Goal: Find contact information: Find contact information

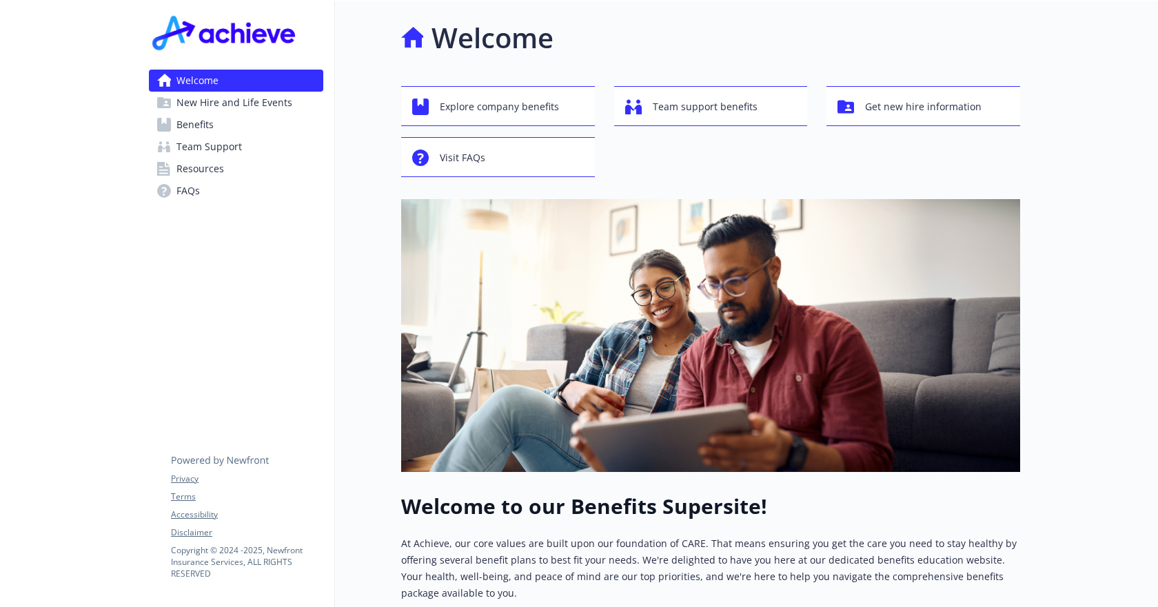
click at [212, 145] on span "Team Support" at bounding box center [208, 147] width 65 height 22
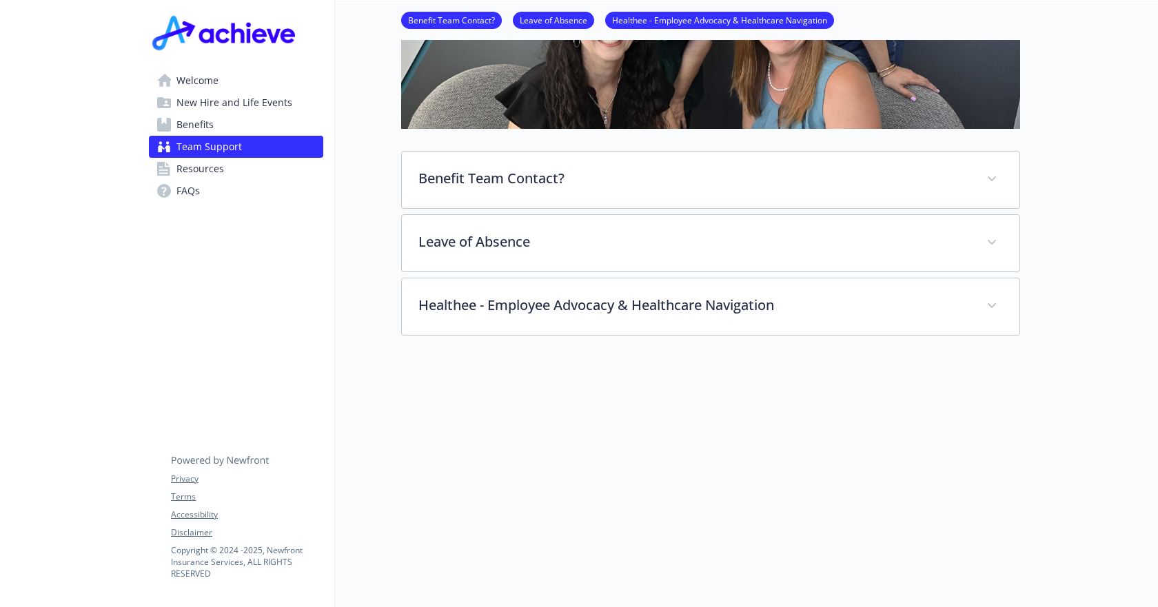
scroll to position [275, 0]
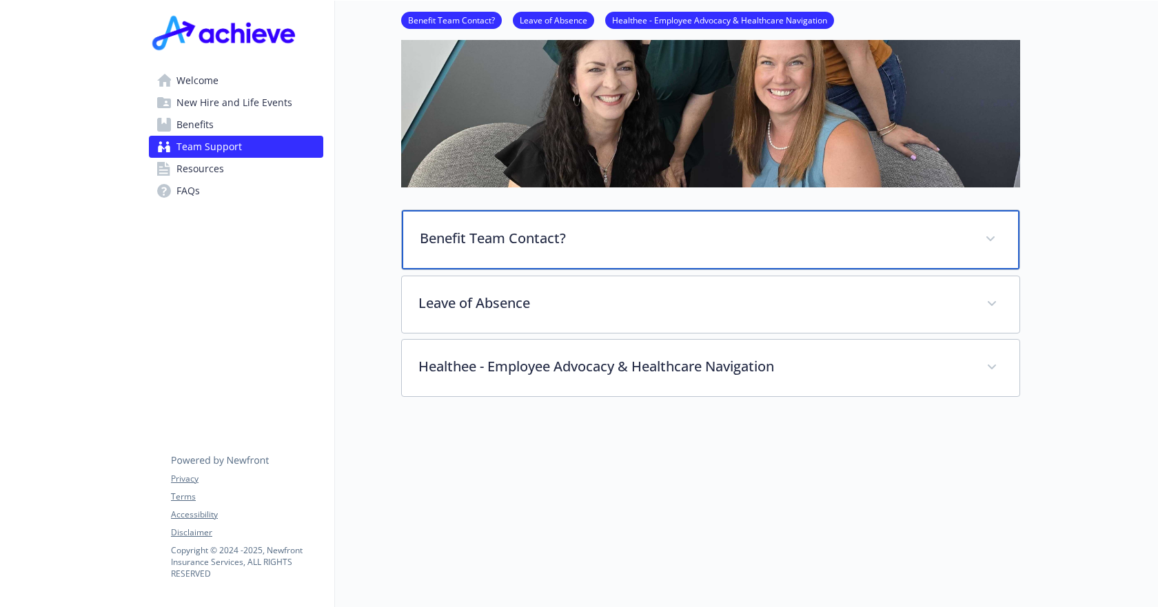
click at [942, 234] on p "Benefit Team Contact?" at bounding box center [694, 238] width 549 height 21
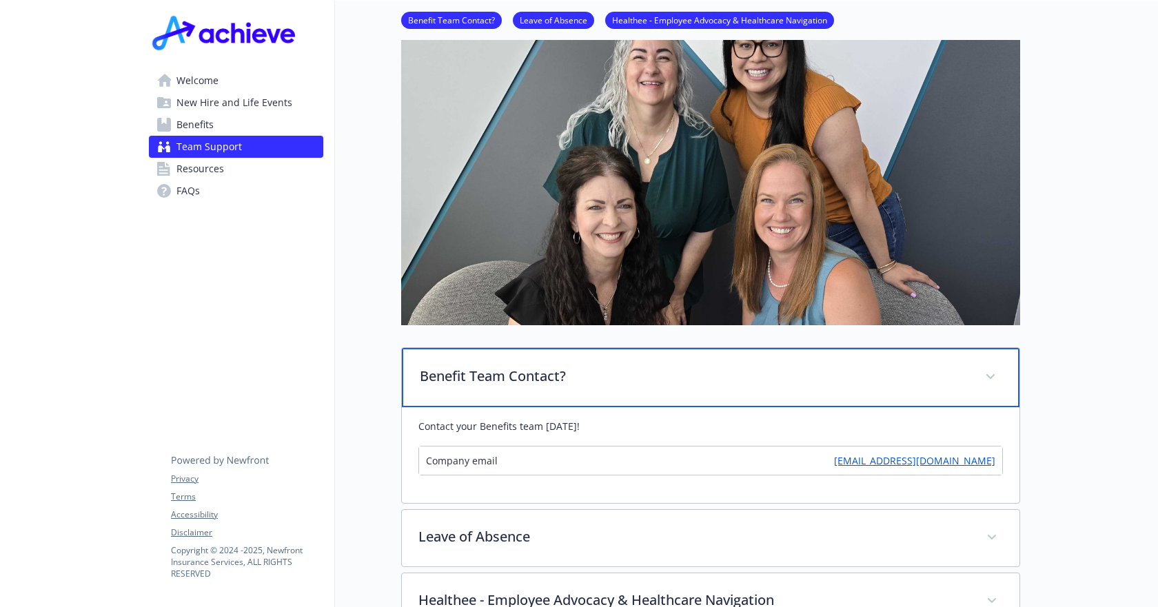
scroll to position [68, 0]
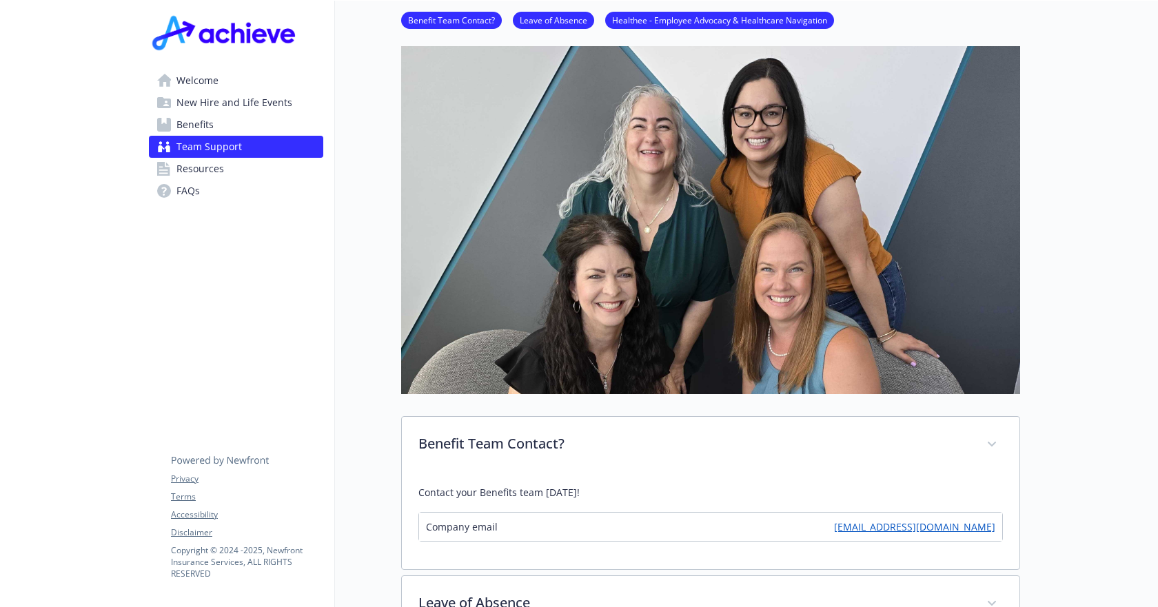
click at [960, 532] on link "[EMAIL_ADDRESS][DOMAIN_NAME]" at bounding box center [914, 527] width 161 height 14
drag, startPoint x: 884, startPoint y: 526, endPoint x: 996, endPoint y: 526, distance: 111.7
click at [996, 526] on div "Company email [EMAIL_ADDRESS][DOMAIN_NAME]" at bounding box center [710, 527] width 583 height 28
copy link "[EMAIL_ADDRESS][DOMAIN_NAME]"
